Goal: Entertainment & Leisure: Consume media (video, audio)

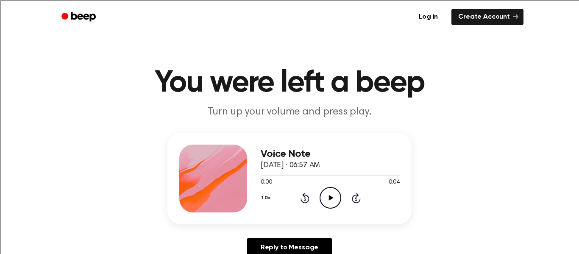
click at [331, 205] on icon "Play Audio" at bounding box center [331, 198] width 22 height 22
click at [335, 194] on icon "Play Audio" at bounding box center [331, 198] width 22 height 22
click at [325, 195] on icon "Play Audio" at bounding box center [331, 198] width 22 height 22
click at [333, 191] on icon "Play Audio" at bounding box center [331, 198] width 22 height 22
click at [327, 192] on icon "Play Audio" at bounding box center [331, 198] width 22 height 22
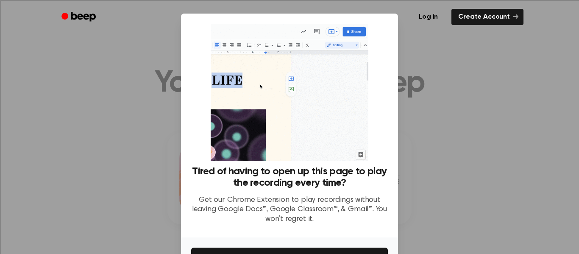
click at [453, 72] on div at bounding box center [289, 127] width 579 height 254
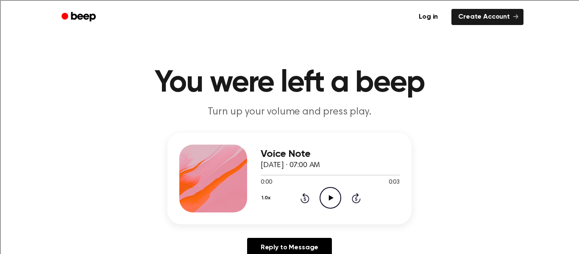
click at [323, 191] on circle at bounding box center [330, 197] width 21 height 21
click at [331, 193] on icon "Play Audio" at bounding box center [331, 198] width 22 height 22
click at [332, 192] on icon "Play Audio" at bounding box center [331, 198] width 22 height 22
click at [334, 200] on icon "Play Audio" at bounding box center [331, 198] width 22 height 22
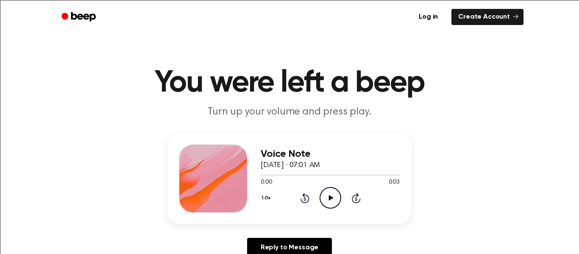
click at [323, 199] on icon "Play Audio" at bounding box center [331, 198] width 22 height 22
click at [325, 195] on icon "Play Audio" at bounding box center [331, 198] width 22 height 22
click at [328, 190] on icon "Play Audio" at bounding box center [331, 198] width 22 height 22
